Goal: Task Accomplishment & Management: Manage account settings

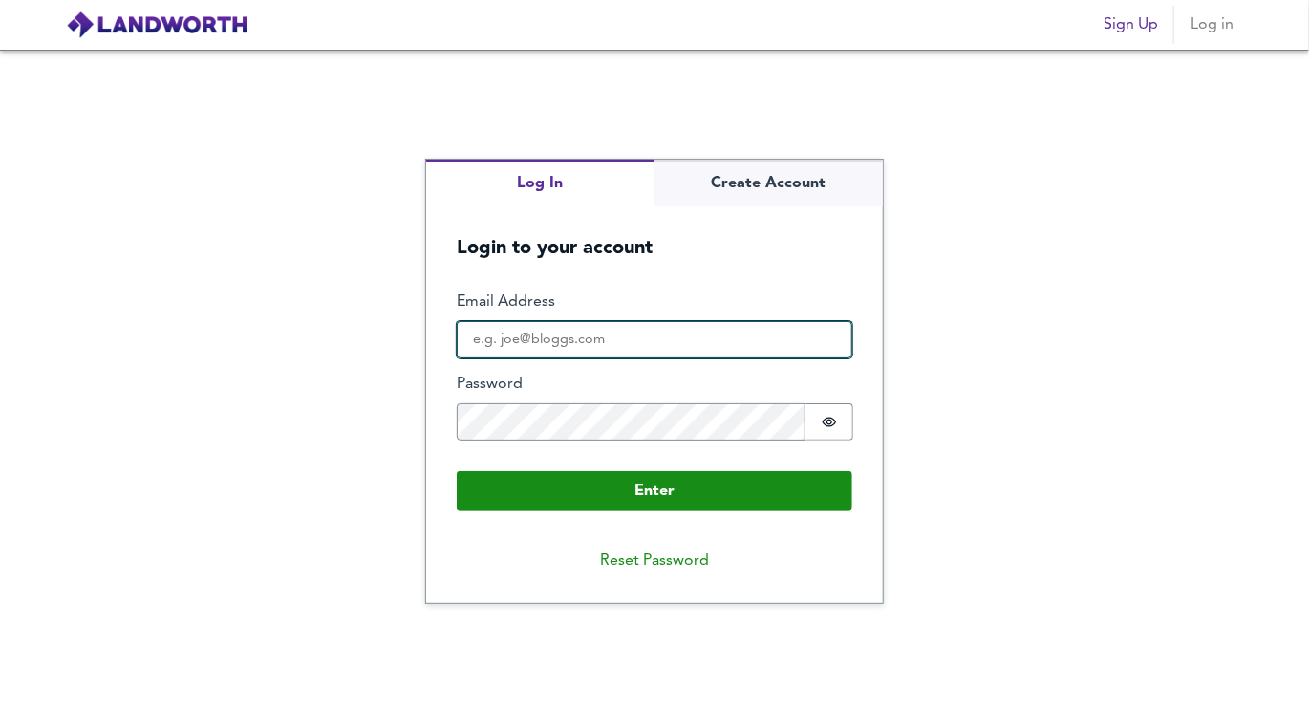
type input "[EMAIL_ADDRESS][DOMAIN_NAME]"
click at [553, 335] on input "[EMAIL_ADDRESS][DOMAIN_NAME]" at bounding box center [655, 340] width 396 height 38
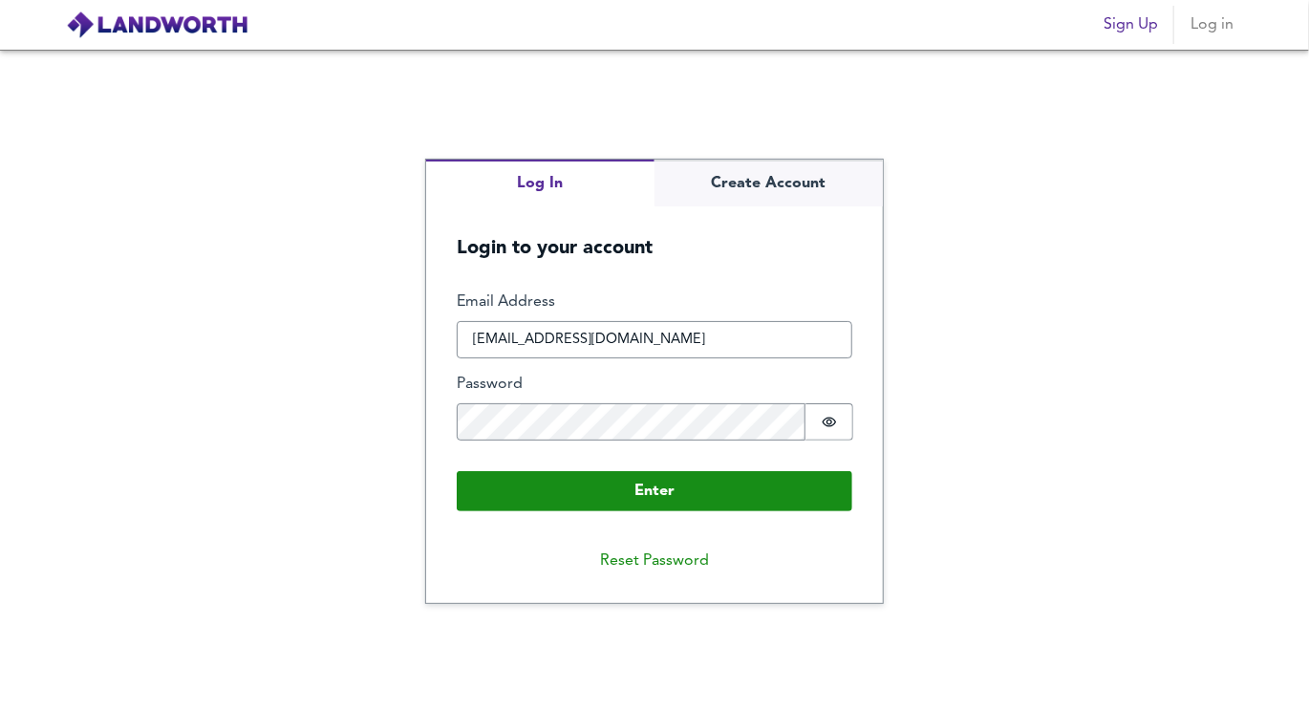
click at [742, 285] on form "Enter Email Address [EMAIL_ADDRESS][DOMAIN_NAME] Password Password is hidden Bu…" at bounding box center [654, 402] width 457 height 282
click at [673, 514] on form "Enter Email Address [EMAIL_ADDRESS][DOMAIN_NAME] Password Password is hidden Bu…" at bounding box center [654, 402] width 457 height 282
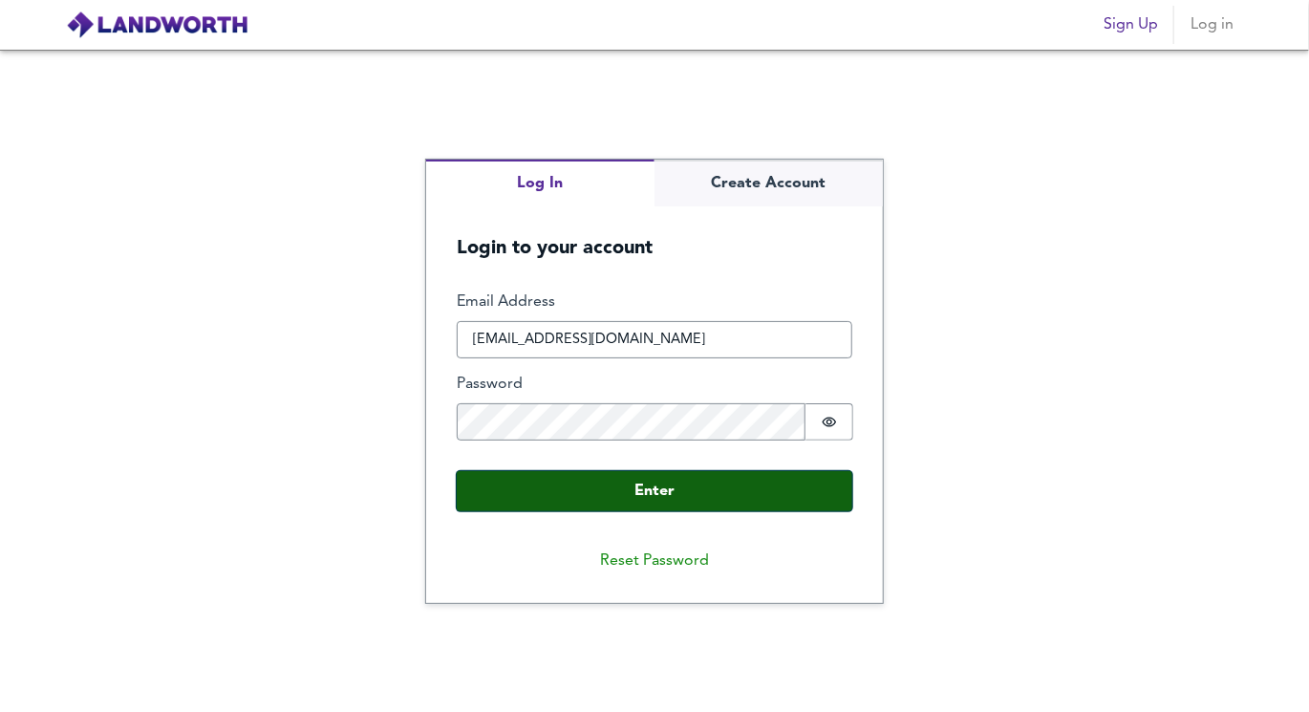
click at [678, 501] on button "Enter" at bounding box center [655, 491] width 396 height 40
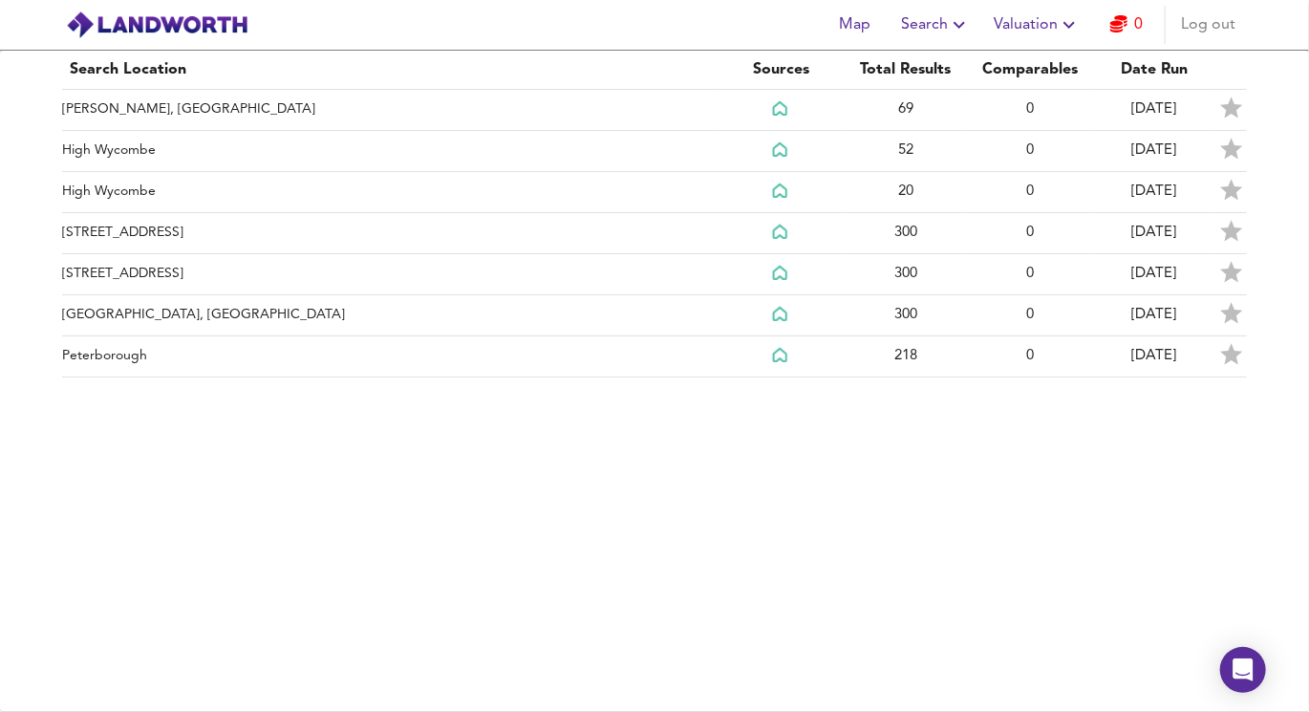
click at [1212, 30] on span "Log out" at bounding box center [1208, 24] width 54 height 27
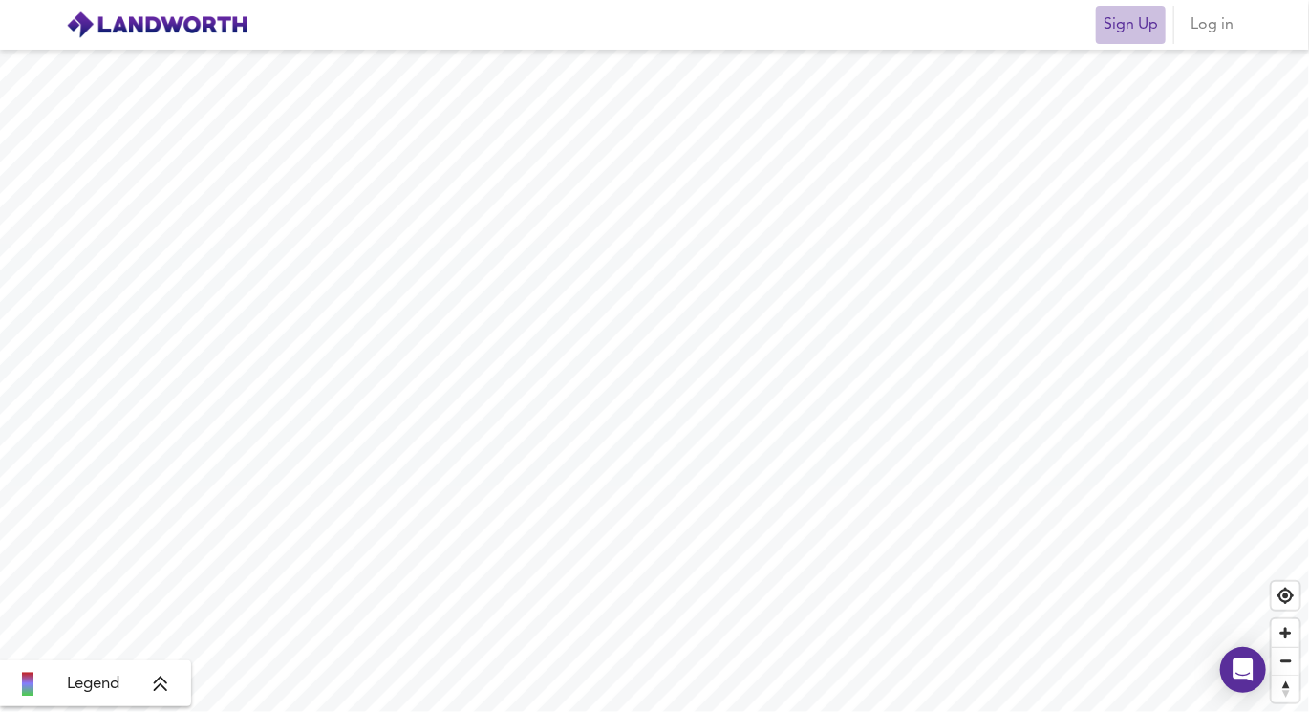
click at [1146, 32] on span "Sign Up" at bounding box center [1130, 24] width 54 height 27
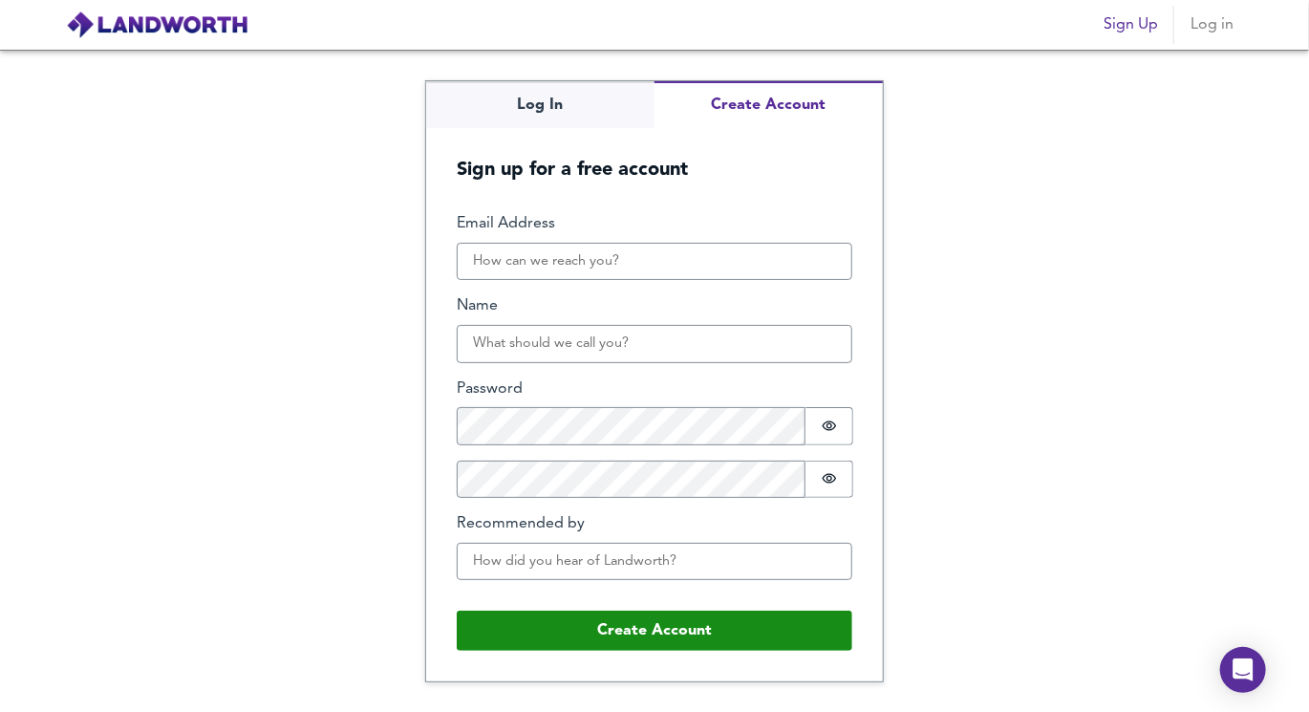
click at [1215, 17] on span "Log in" at bounding box center [1212, 24] width 46 height 27
click at [1208, 24] on span "Log in" at bounding box center [1212, 24] width 46 height 27
click at [526, 129] on h5 "Sign up for a free account" at bounding box center [654, 155] width 457 height 54
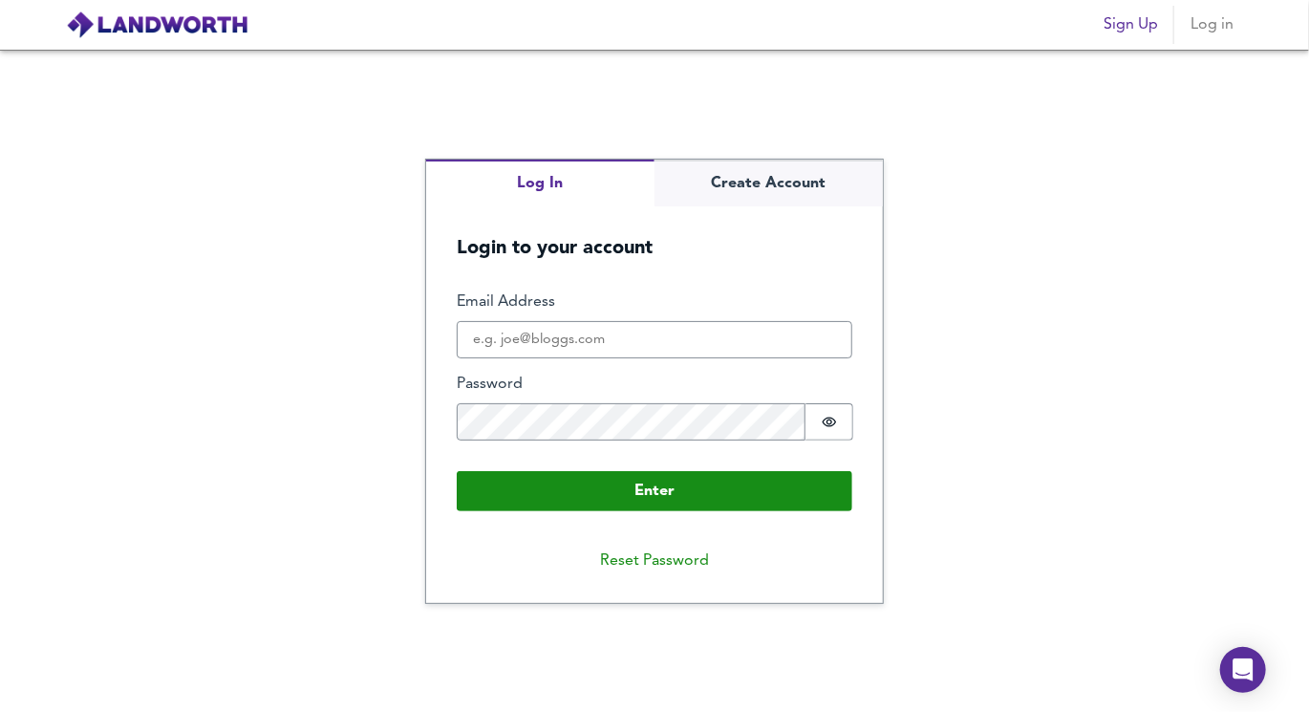
click at [526, 115] on div "Log In Create Account Login to your account Enter Email Address Password Passwo…" at bounding box center [654, 381] width 1309 height 662
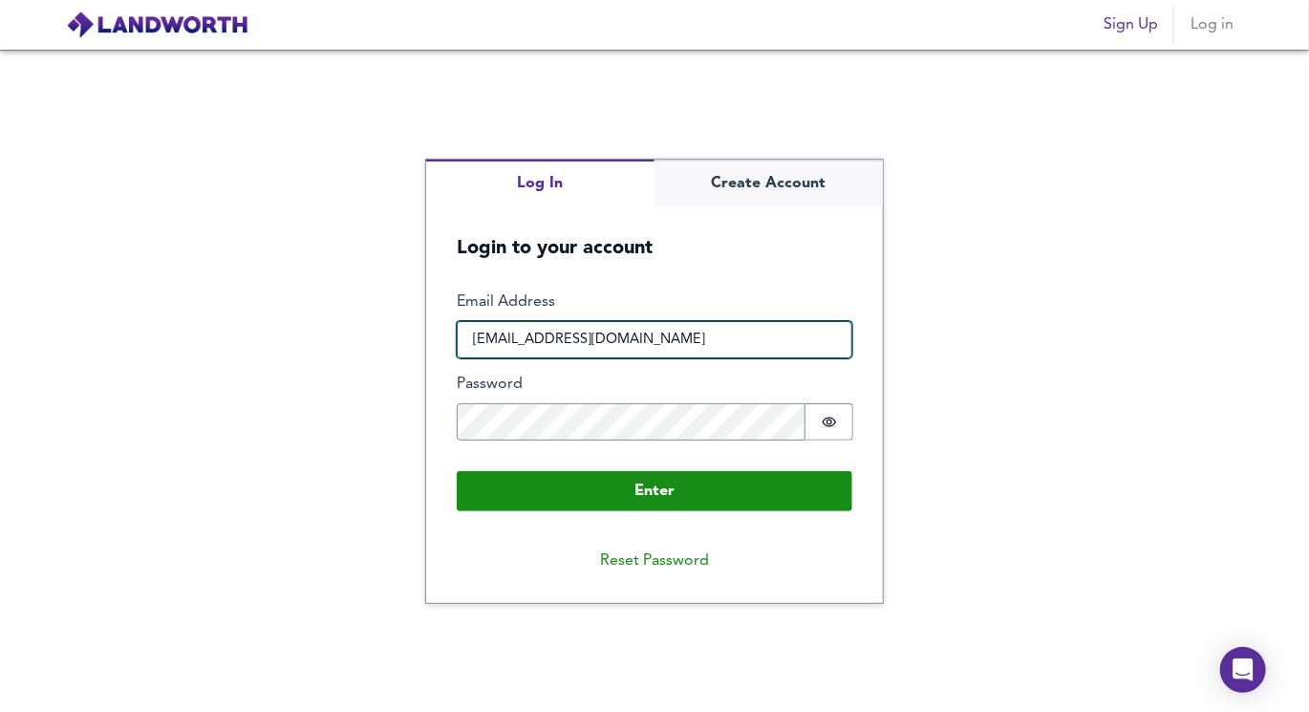
click at [560, 345] on input "[EMAIL_ADDRESS][DOMAIN_NAME]" at bounding box center [655, 340] width 396 height 38
type input "[DOMAIN_NAME][EMAIL_ADDRESS][DOMAIN_NAME]"
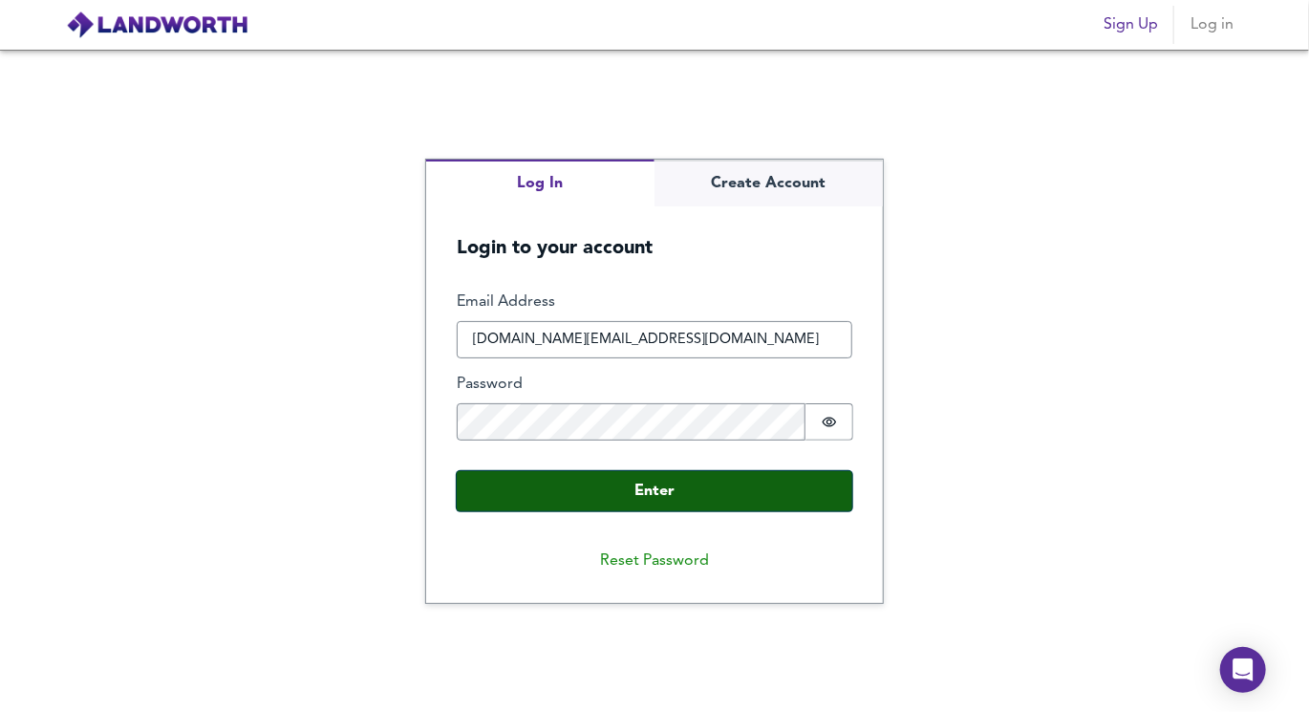
click at [649, 491] on button "Enter" at bounding box center [655, 491] width 396 height 40
